Goal: Information Seeking & Learning: Learn about a topic

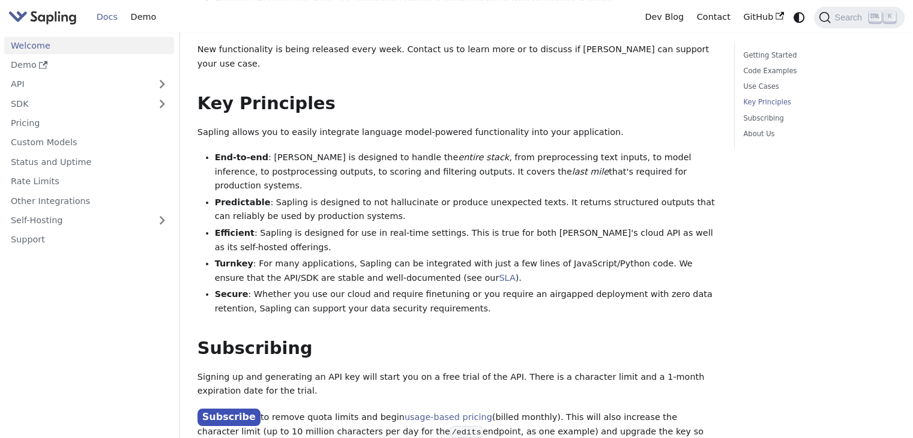
scroll to position [720, 0]
